Goal: Task Accomplishment & Management: Manage account settings

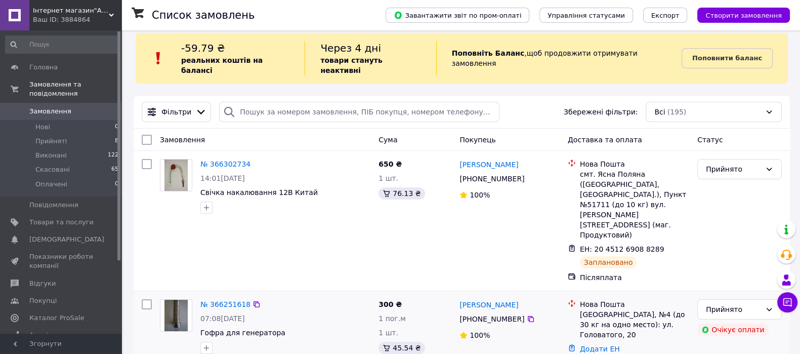
scroll to position [63, 0]
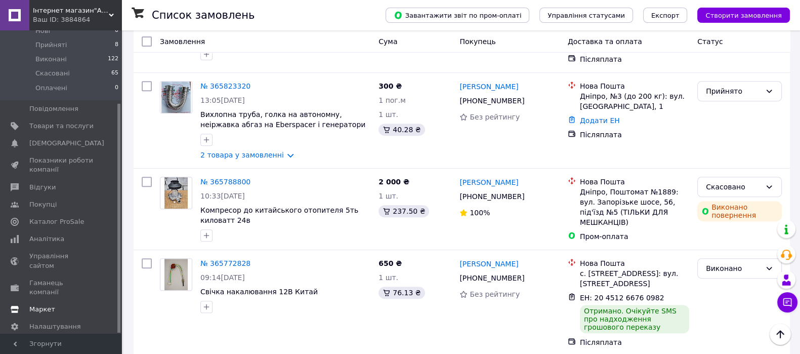
scroll to position [696, 0]
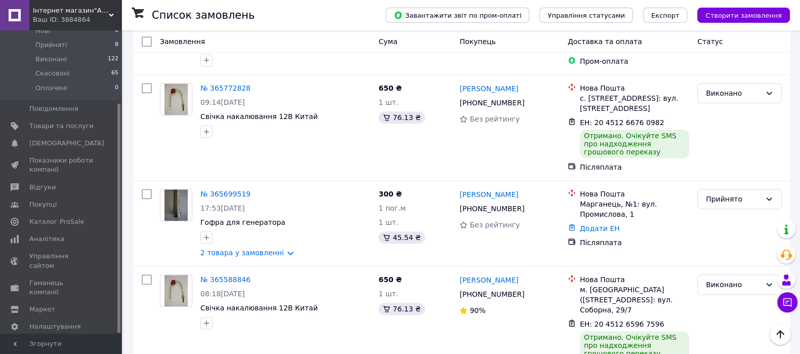
click at [45, 340] on span "Тарифи та рахунки Prom мікс 1 000" at bounding box center [61, 354] width 64 height 28
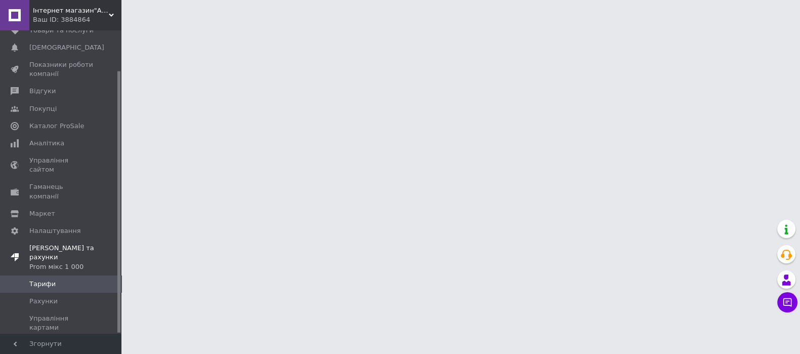
scroll to position [47, 0]
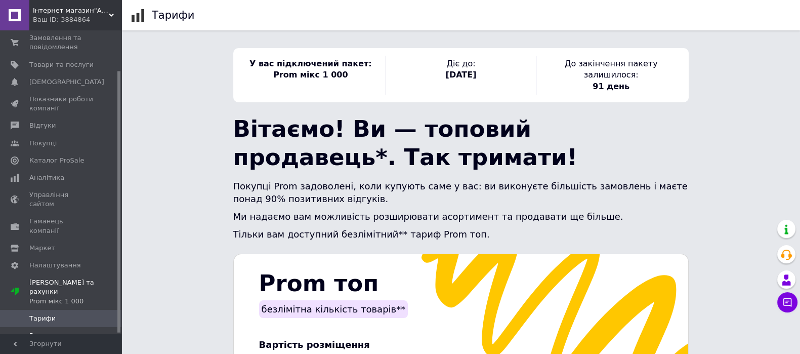
click at [51, 331] on span "Рахунки" at bounding box center [43, 335] width 28 height 9
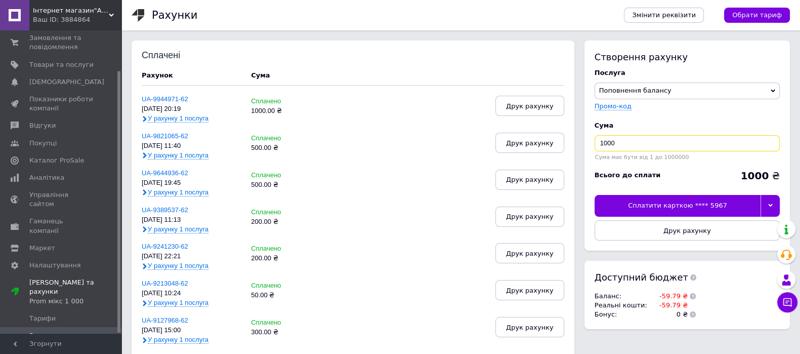
click at [726, 149] on input "1000" at bounding box center [687, 143] width 185 height 16
type input "1"
click at [770, 200] on div at bounding box center [770, 205] width 19 height 21
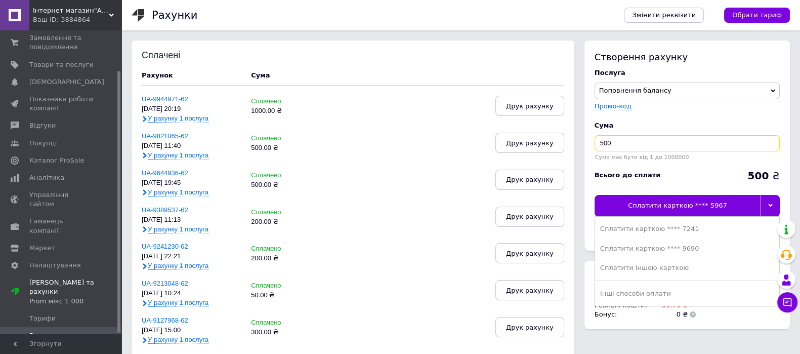
click at [702, 137] on input "500" at bounding box center [687, 143] width 185 height 16
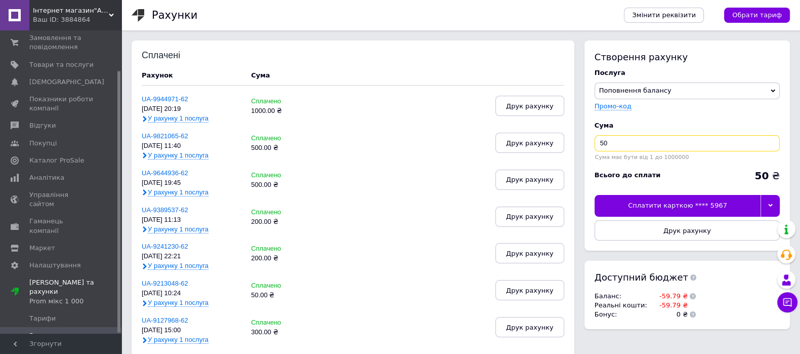
type input "5"
type input "653"
click at [770, 200] on div at bounding box center [770, 205] width 19 height 21
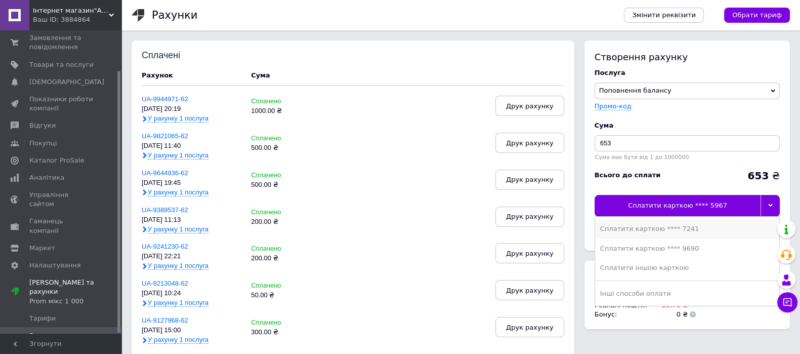
click at [653, 229] on div "Сплатити карткою **** 7241" at bounding box center [687, 228] width 174 height 9
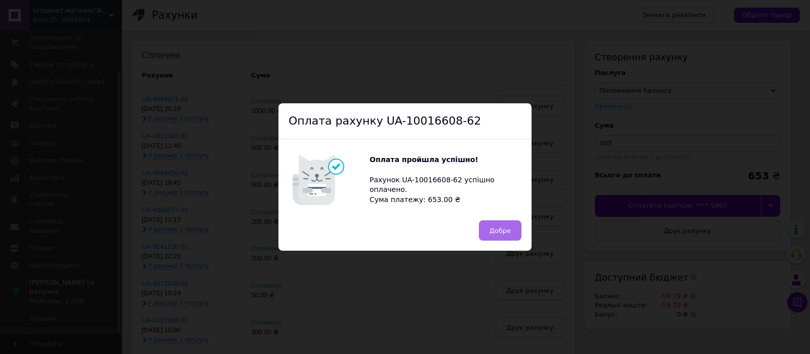
click at [509, 231] on span "Добре" at bounding box center [499, 231] width 21 height 8
